Goal: Task Accomplishment & Management: Use online tool/utility

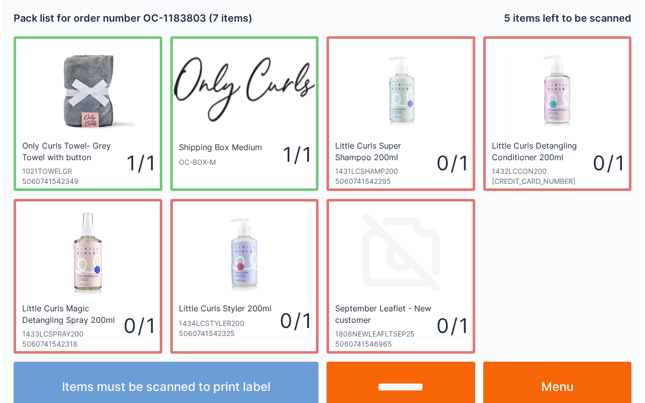
scroll to position [18, 0]
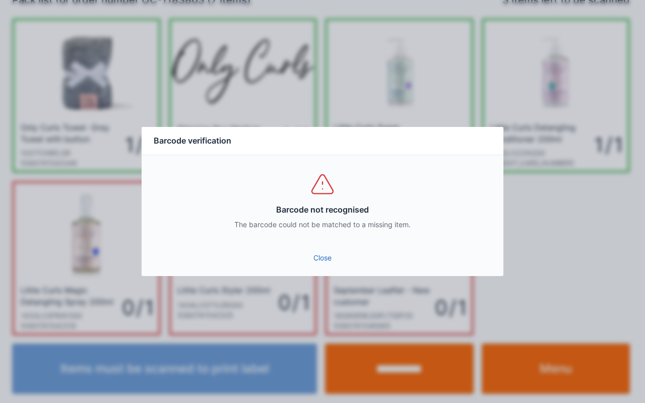
click at [319, 252] on link "Close" at bounding box center [323, 258] width 346 height 18
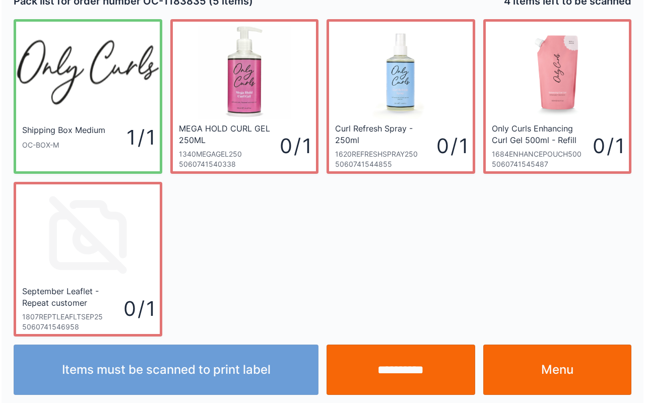
scroll to position [18, 0]
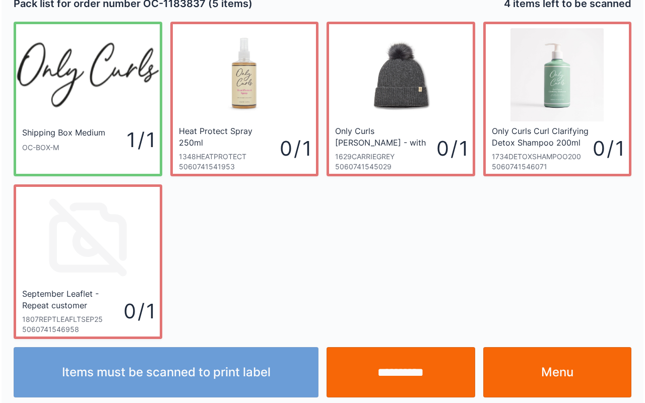
scroll to position [18, 0]
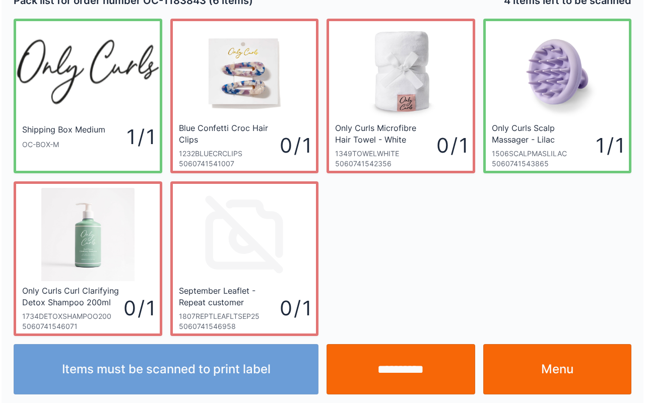
scroll to position [18, 0]
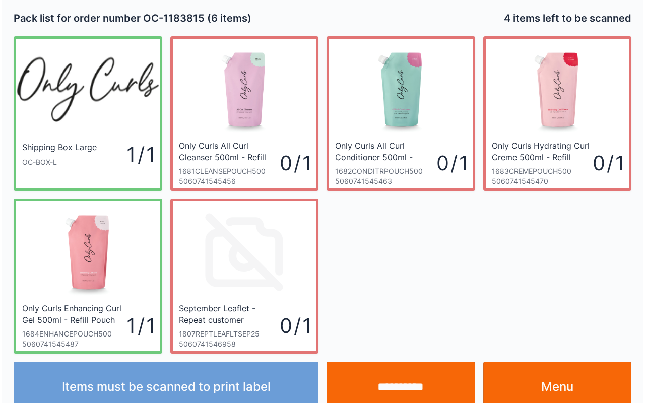
scroll to position [18, 0]
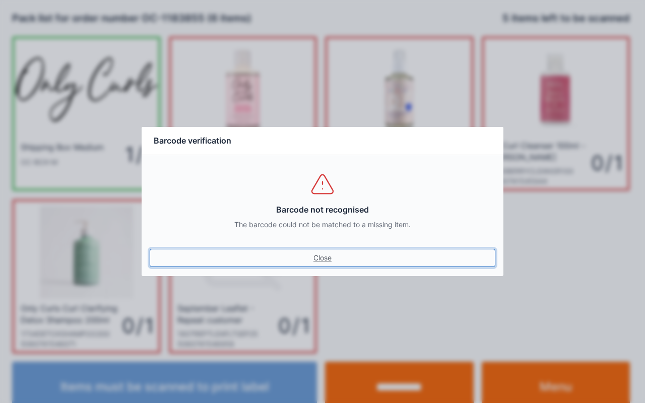
click at [331, 256] on link "Close" at bounding box center [323, 258] width 346 height 18
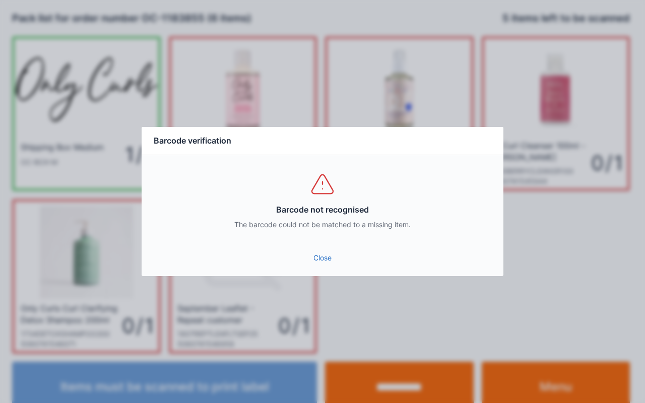
click at [340, 258] on link "Close" at bounding box center [323, 258] width 346 height 18
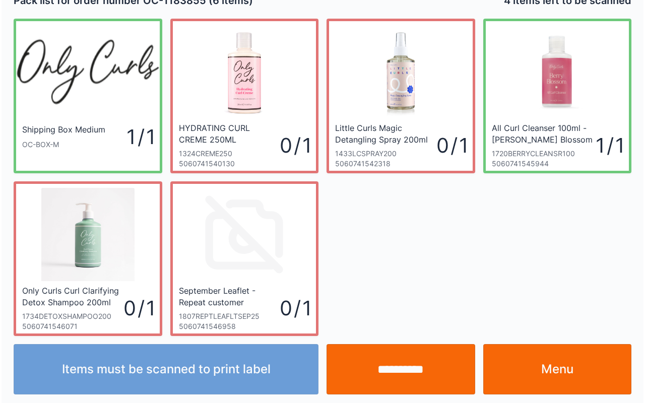
scroll to position [18, 0]
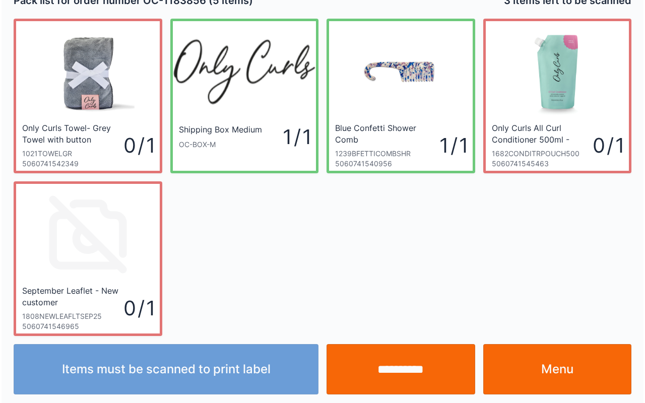
scroll to position [18, 0]
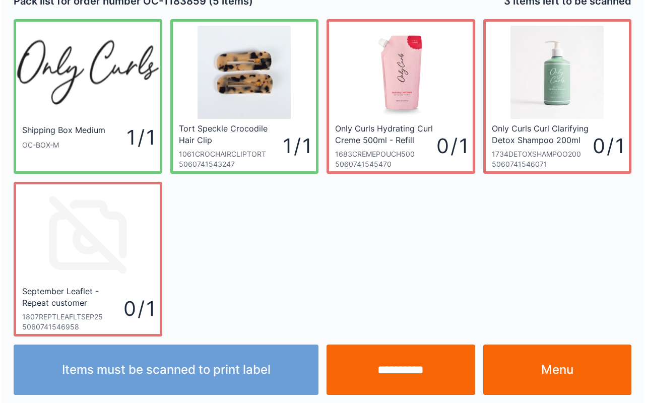
scroll to position [18, 0]
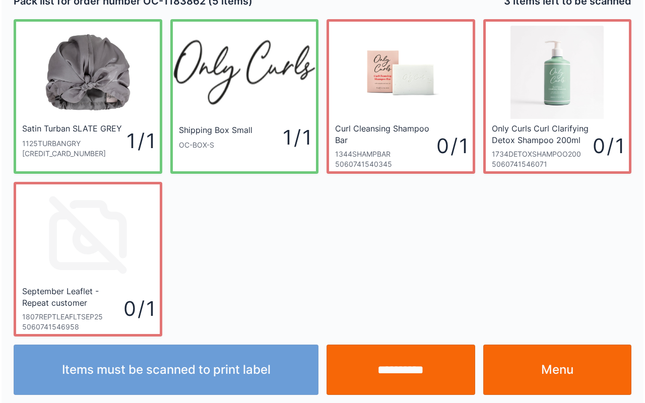
scroll to position [18, 0]
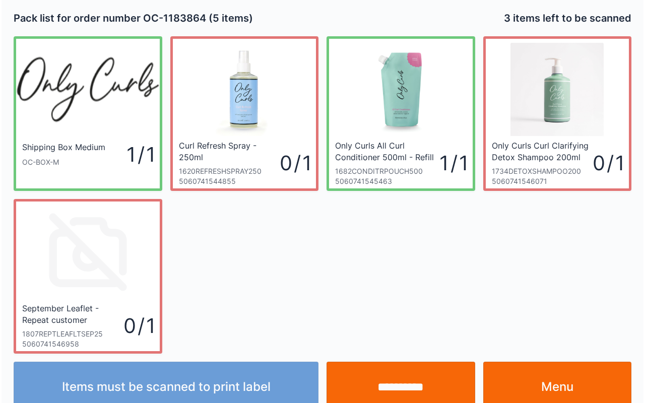
scroll to position [18, 0]
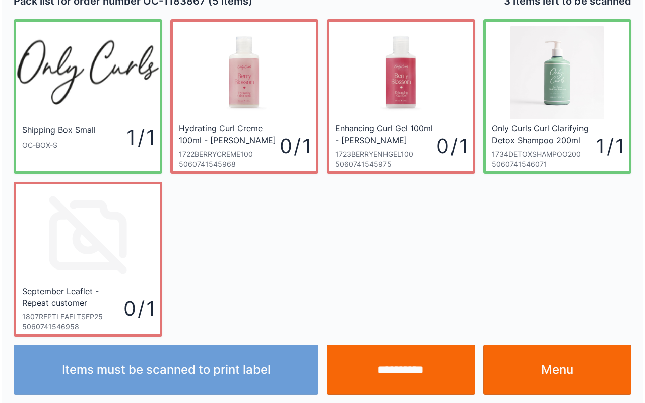
scroll to position [18, 0]
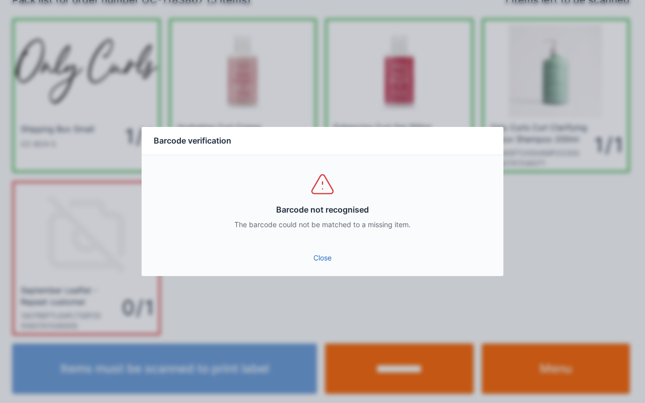
click at [321, 258] on link "Close" at bounding box center [323, 258] width 346 height 18
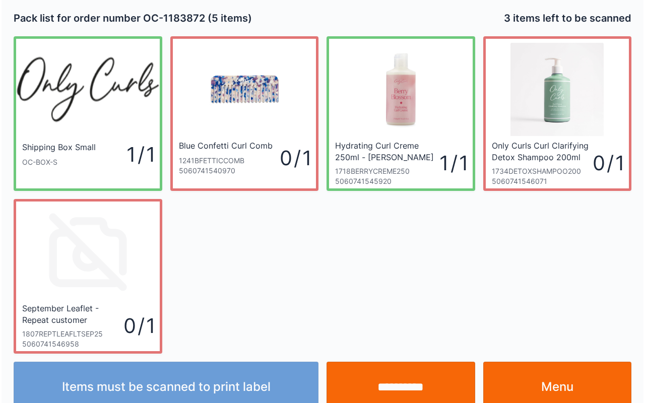
scroll to position [18, 0]
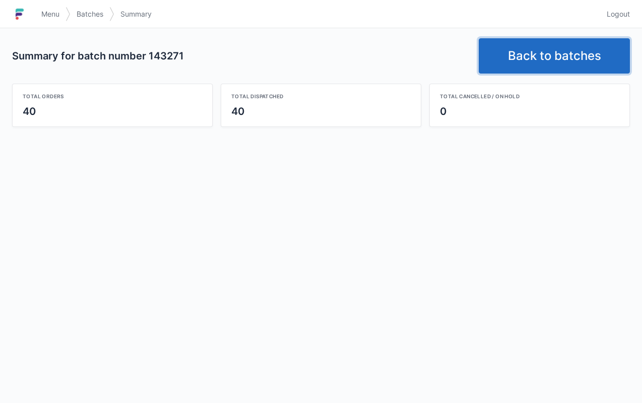
click at [546, 62] on link "Back to batches" at bounding box center [553, 55] width 151 height 35
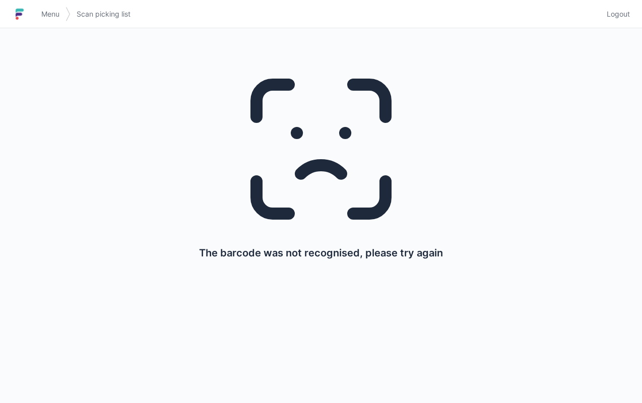
click at [57, 17] on span "Menu" at bounding box center [50, 14] width 18 height 10
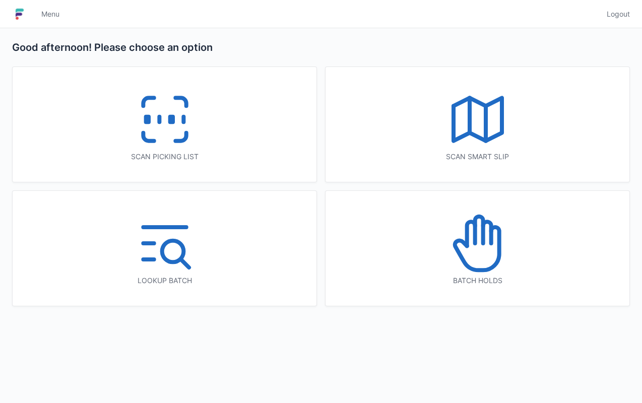
click at [172, 138] on icon at bounding box center [164, 119] width 64 height 64
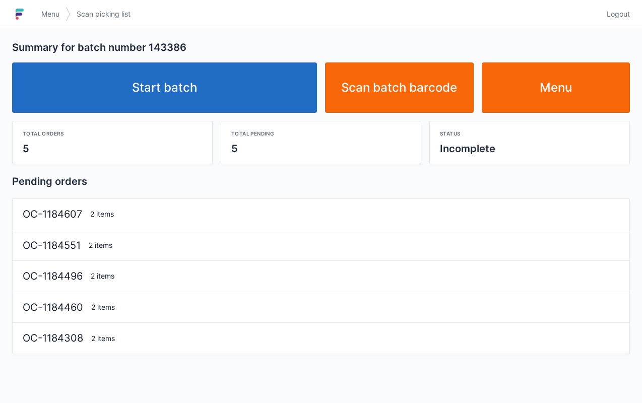
click at [181, 74] on link "Start batch" at bounding box center [164, 87] width 305 height 50
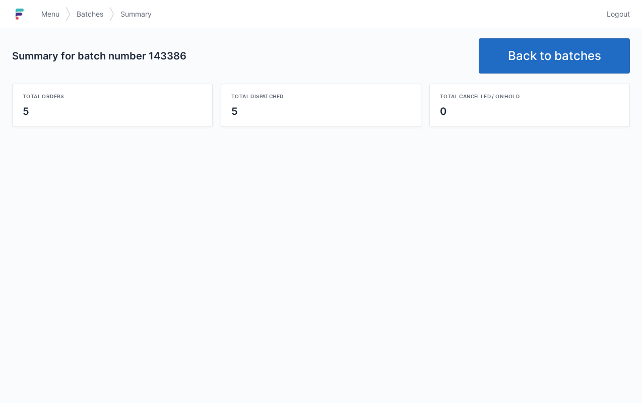
click at [563, 47] on link "Back to batches" at bounding box center [553, 55] width 151 height 35
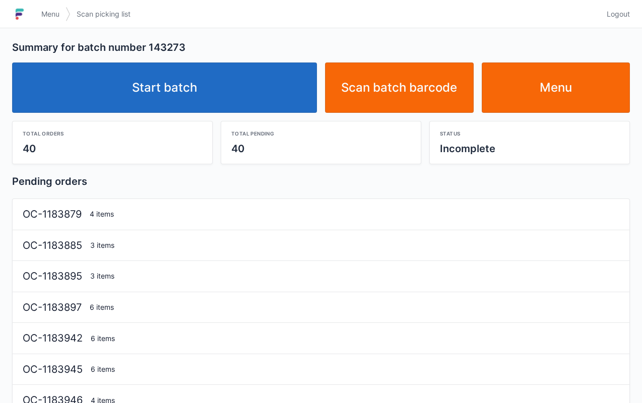
click at [167, 74] on link "Start batch" at bounding box center [164, 87] width 305 height 50
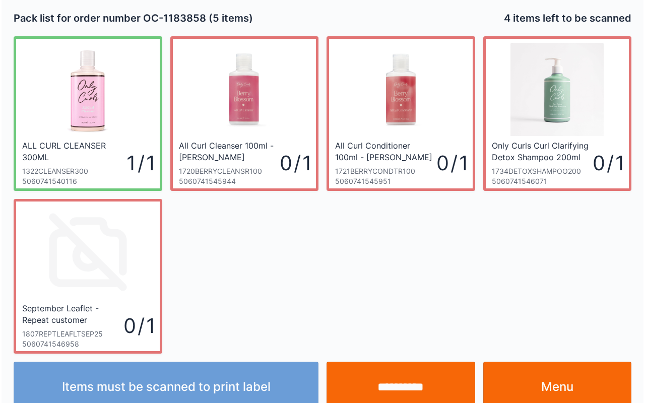
scroll to position [18, 0]
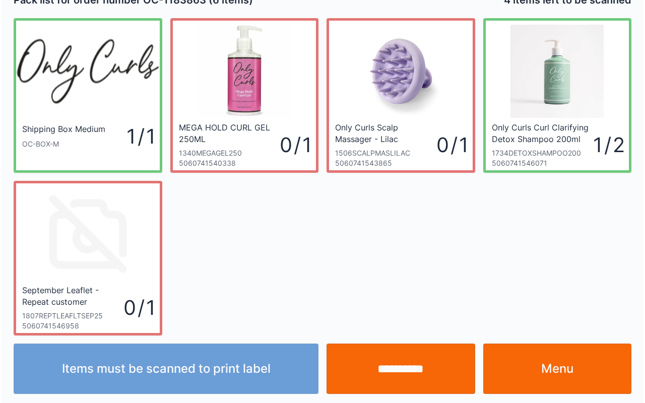
scroll to position [18, 0]
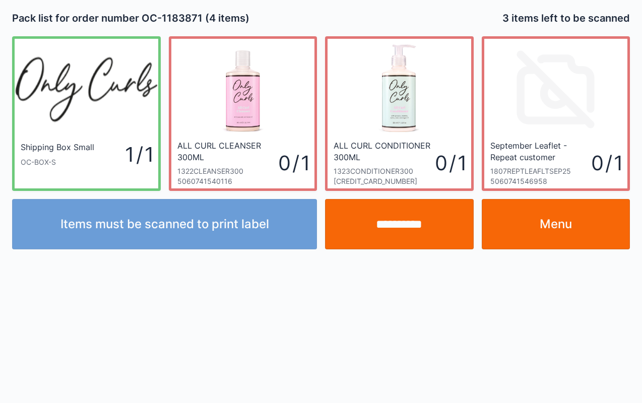
click at [594, 218] on link "Menu" at bounding box center [555, 224] width 149 height 50
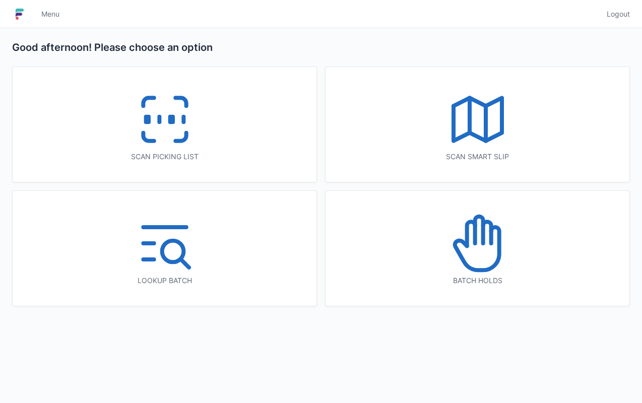
click at [162, 119] on icon at bounding box center [164, 119] width 64 height 64
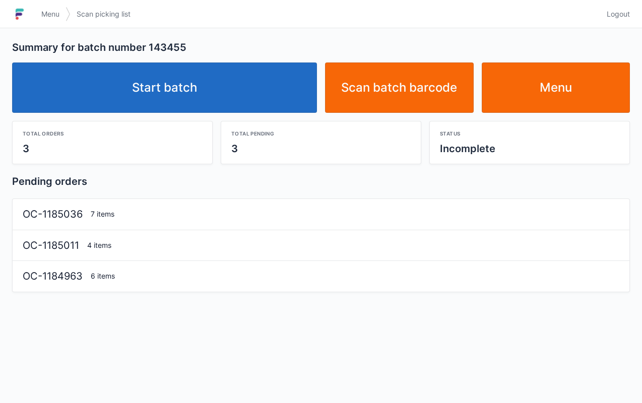
click at [207, 93] on link "Start batch" at bounding box center [164, 87] width 305 height 50
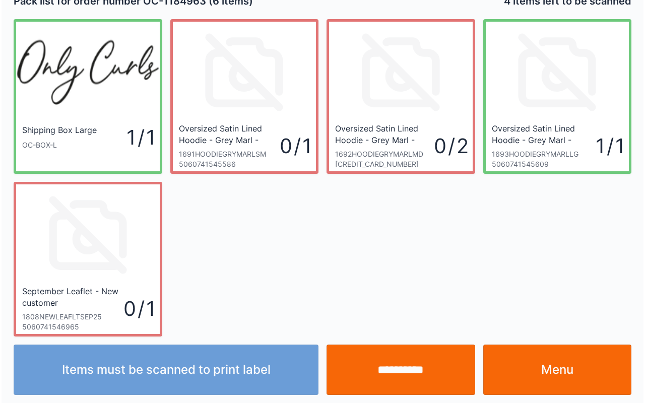
scroll to position [18, 0]
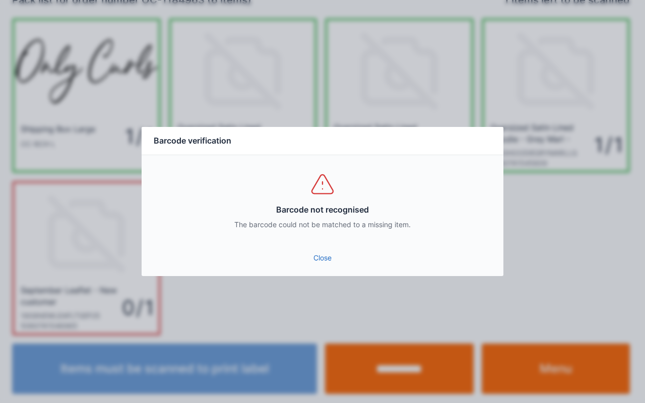
click at [330, 262] on link "Close" at bounding box center [323, 258] width 346 height 18
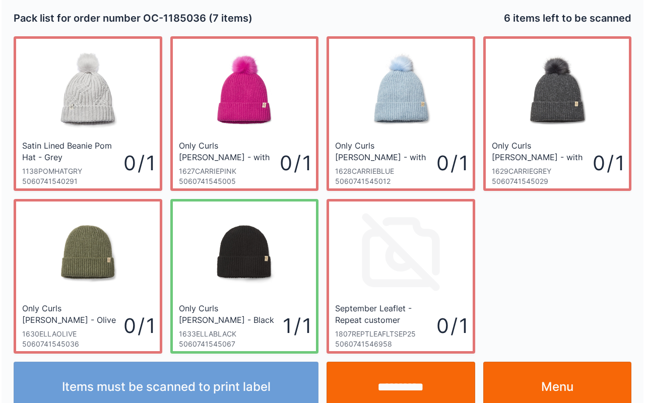
scroll to position [18, 0]
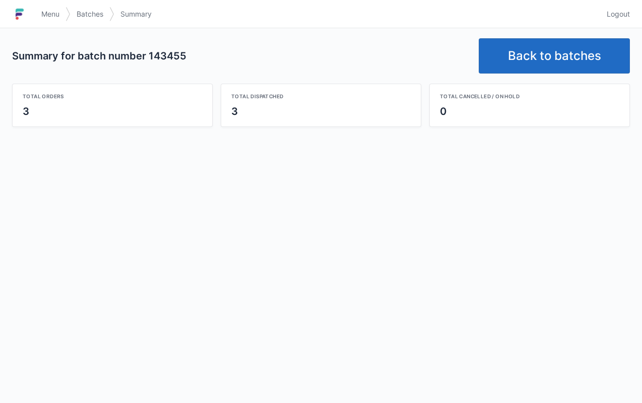
click at [559, 56] on link "Back to batches" at bounding box center [553, 55] width 151 height 35
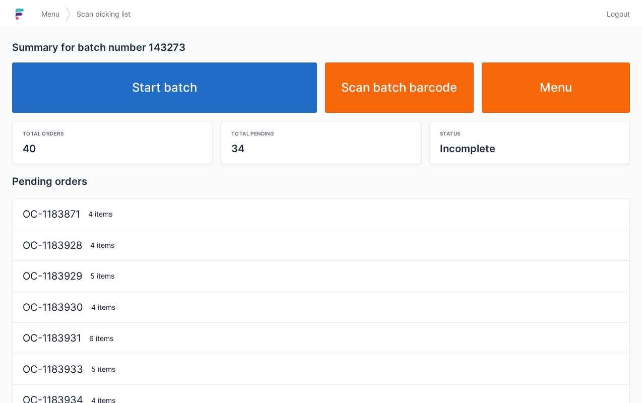
scroll to position [3, 0]
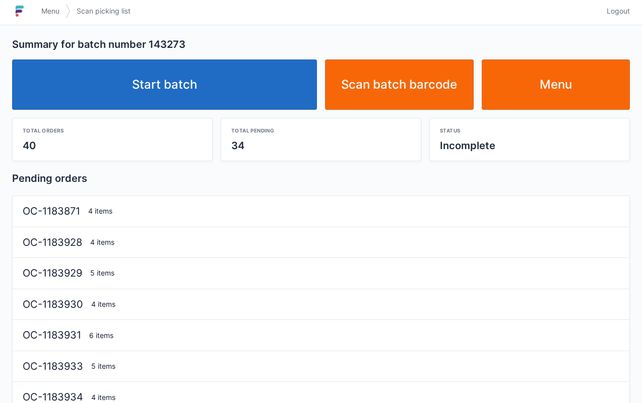
click at [174, 63] on link "Start batch" at bounding box center [164, 84] width 305 height 50
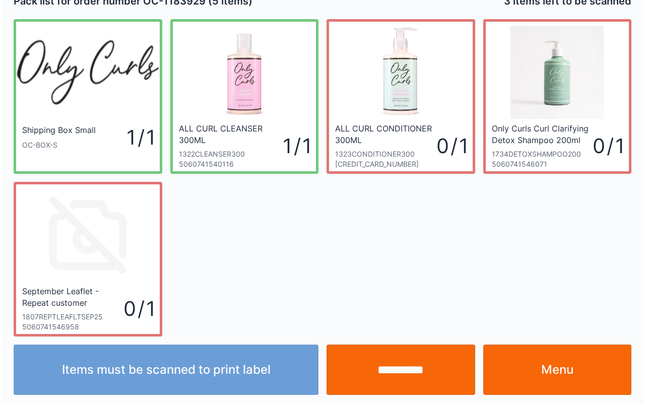
scroll to position [18, 0]
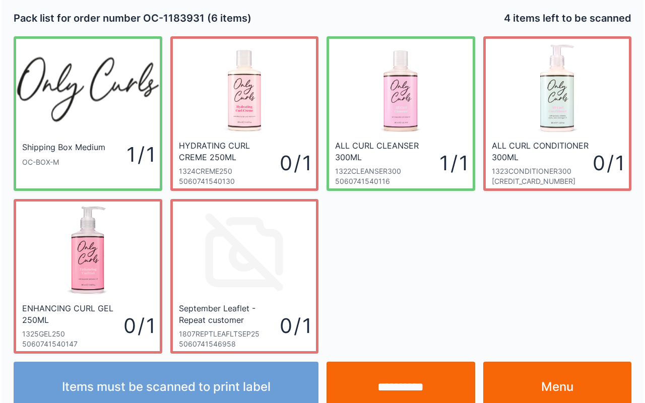
scroll to position [18, 0]
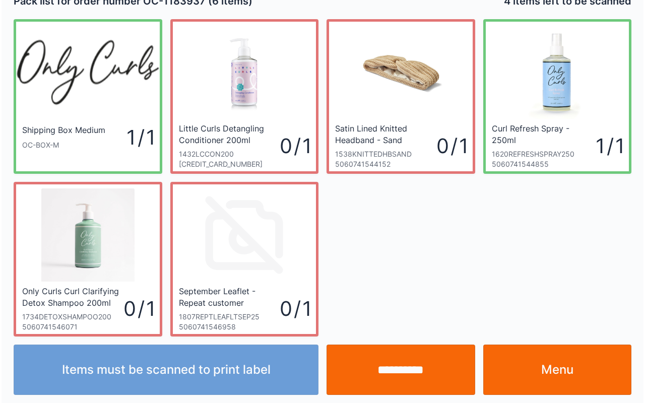
scroll to position [18, 0]
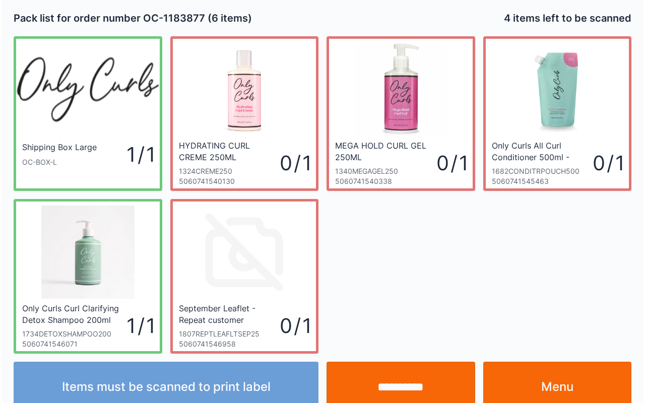
scroll to position [18, 0]
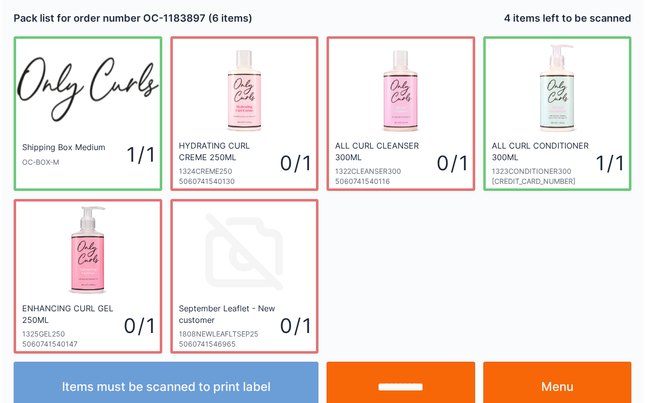
scroll to position [18, 0]
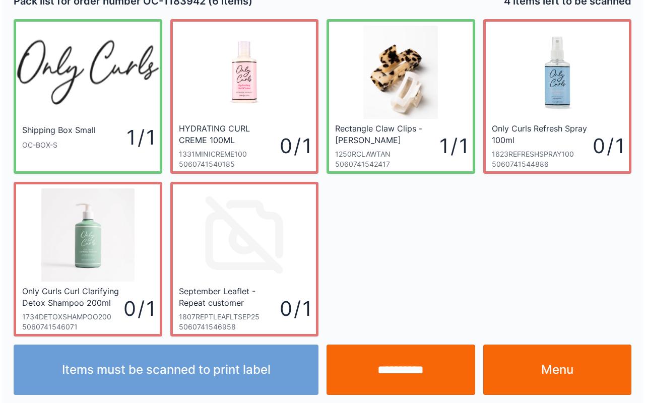
scroll to position [18, 0]
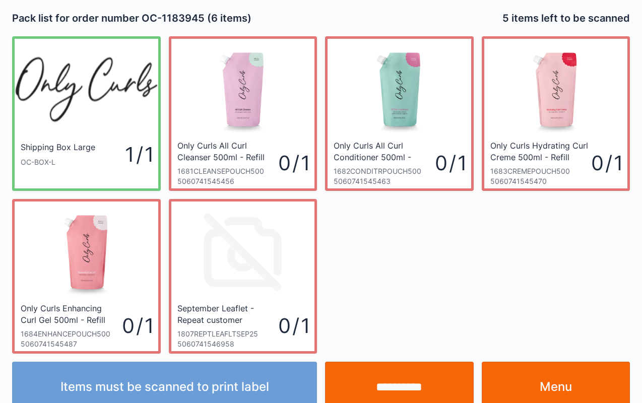
click at [553, 384] on link "Menu" at bounding box center [555, 387] width 149 height 50
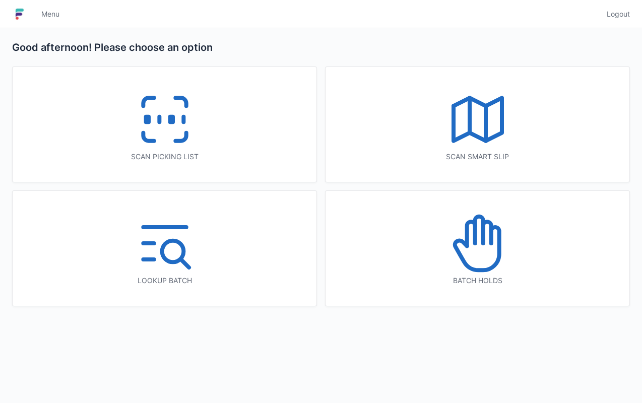
click at [617, 18] on span "Logout" at bounding box center [617, 14] width 23 height 10
